Goal: Check status

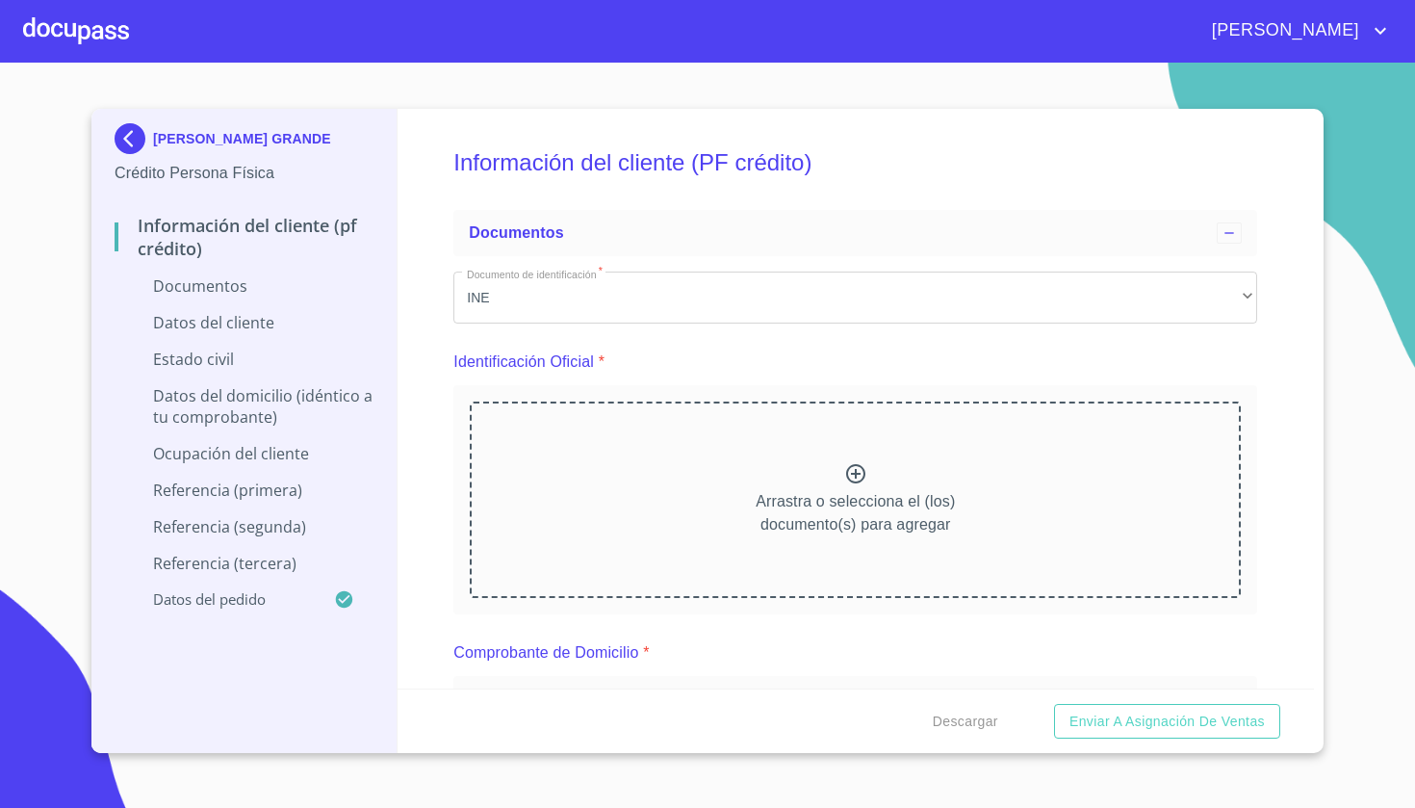
click at [82, 34] on div at bounding box center [76, 31] width 106 height 62
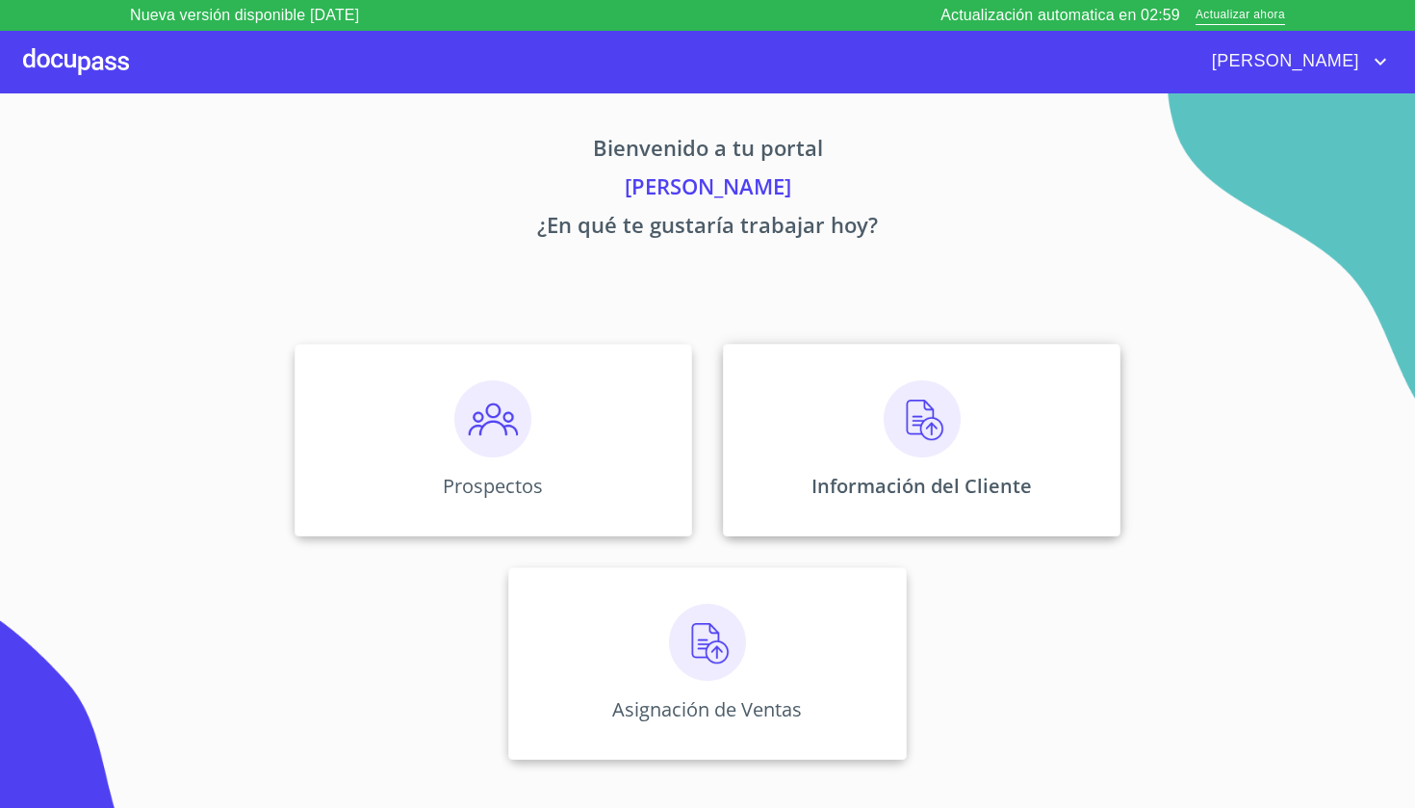
click at [947, 407] on img at bounding box center [922, 418] width 77 height 77
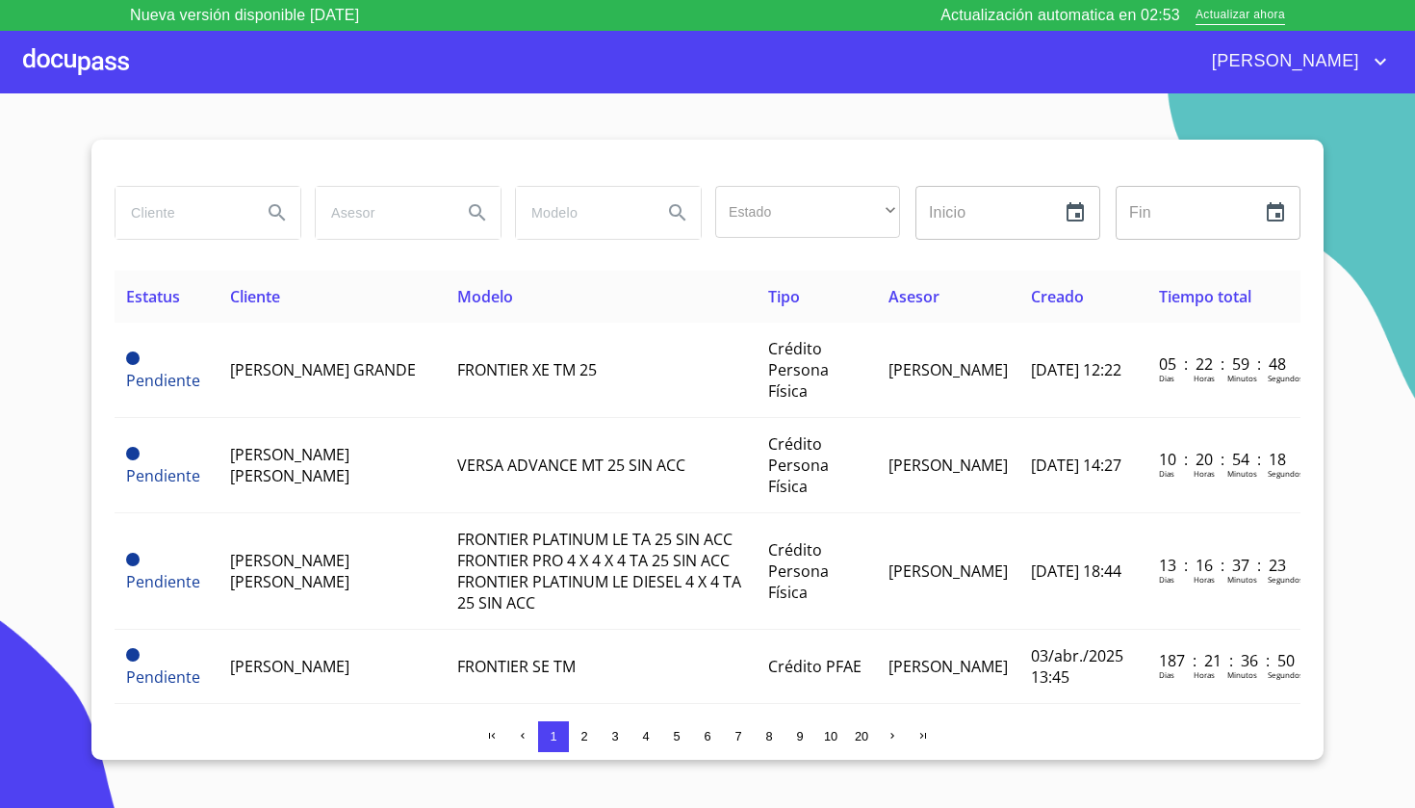
click at [174, 229] on input "search" at bounding box center [181, 213] width 131 height 52
type input "ángeles justo"
click at [268, 215] on icon "Search" at bounding box center [277, 212] width 23 height 23
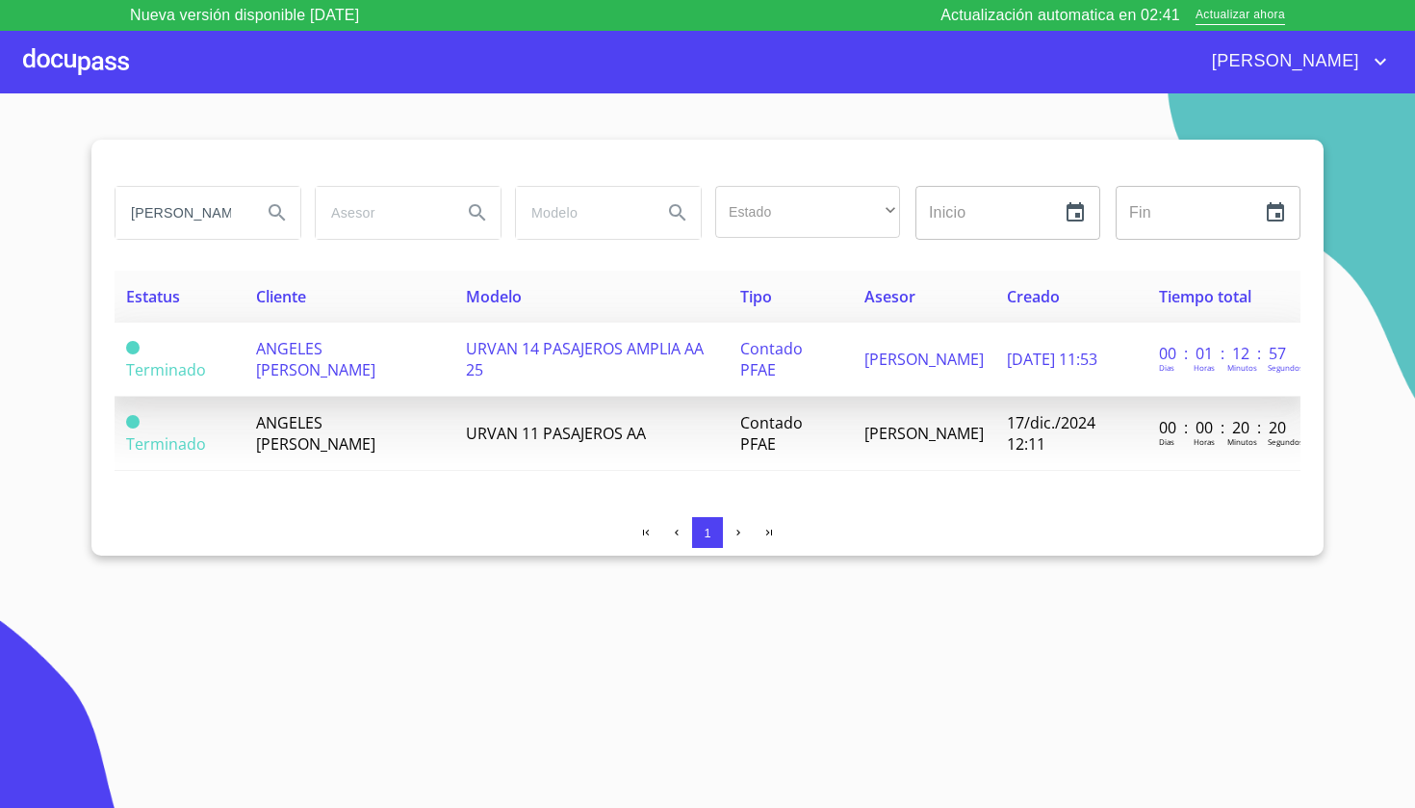
click at [454, 352] on td "URVAN 14 PASAJEROS AMPLIA AA 25" at bounding box center [591, 360] width 275 height 74
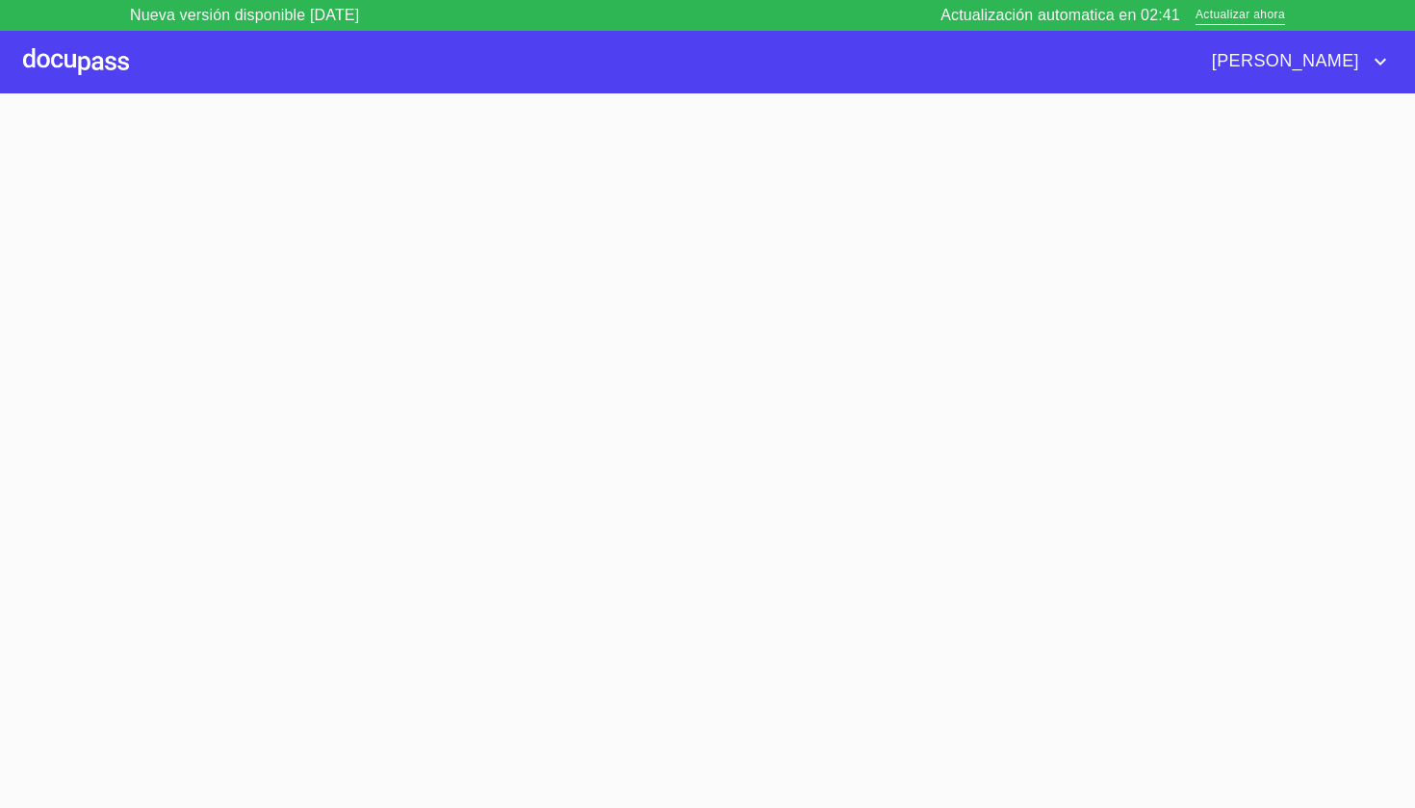
click at [436, 352] on section at bounding box center [707, 465] width 1415 height 745
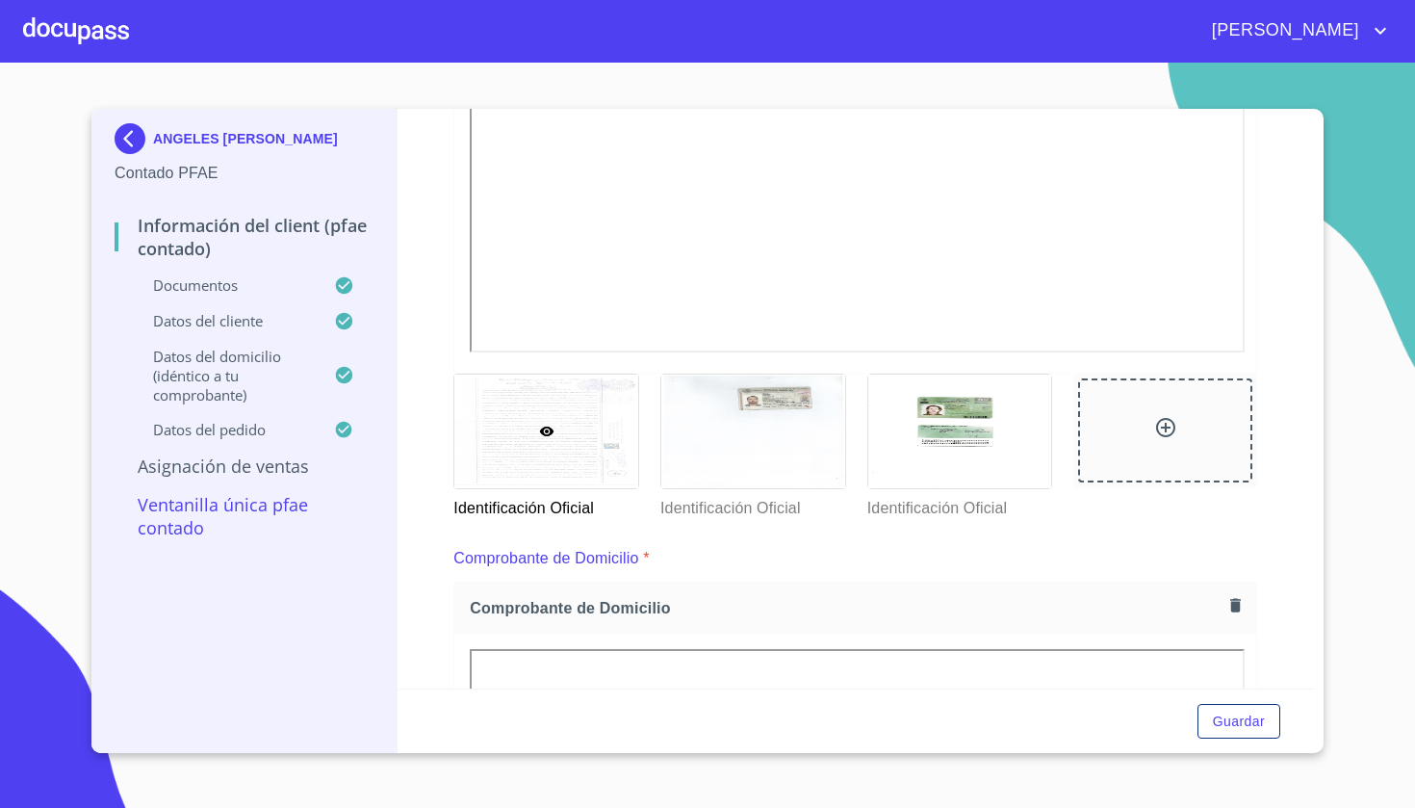
scroll to position [623, 0]
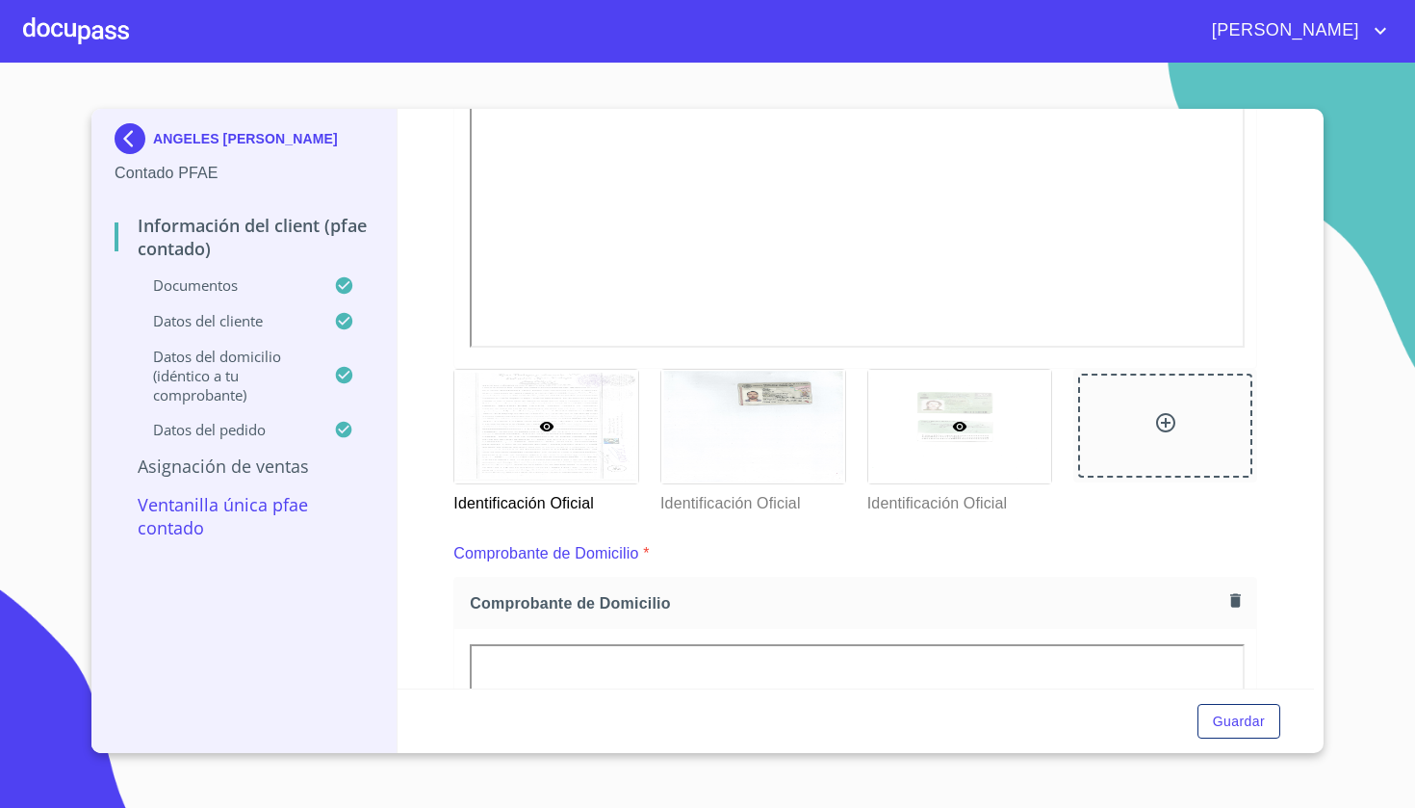
click at [983, 438] on div at bounding box center [960, 427] width 184 height 114
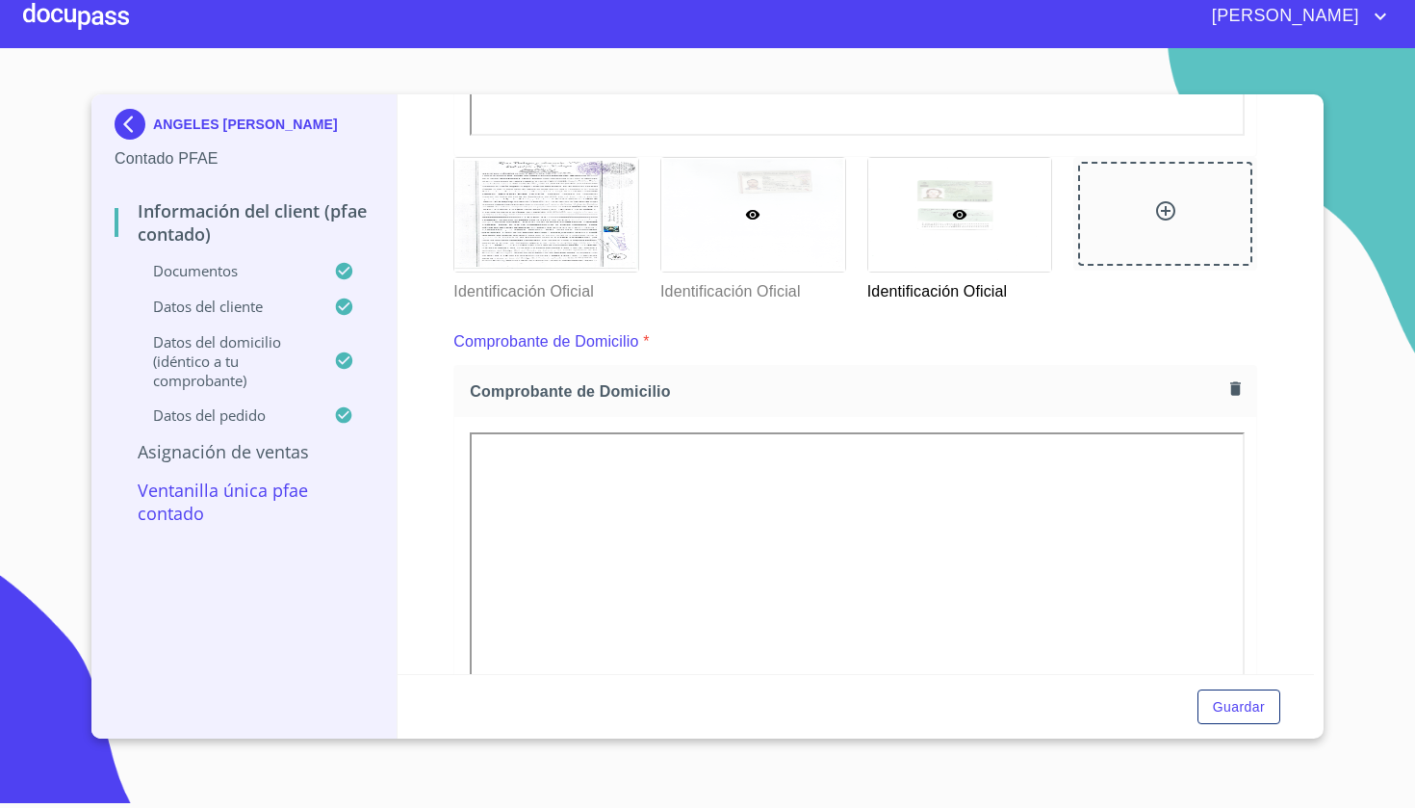
click at [835, 243] on div at bounding box center [753, 215] width 184 height 114
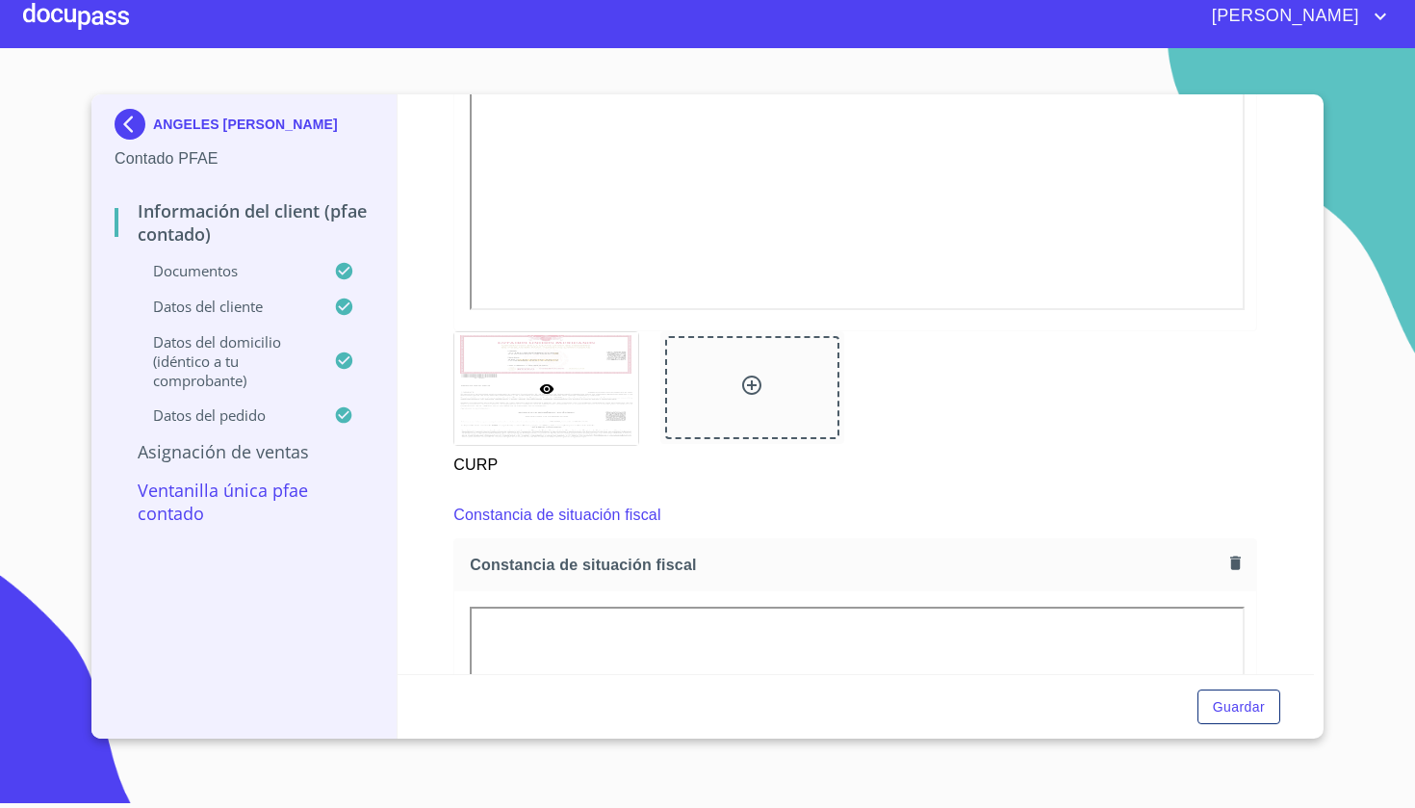
scroll to position [2015, 0]
